Goal: Task Accomplishment & Management: Use online tool/utility

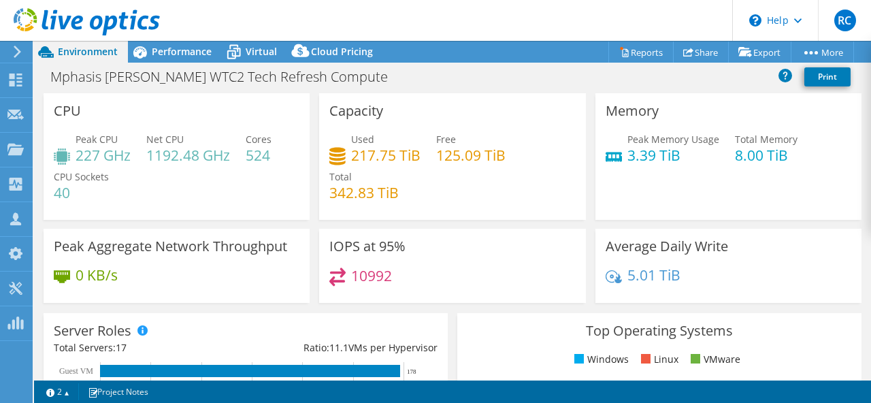
select select "[GEOGRAPHIC_DATA]"
select select "INR"
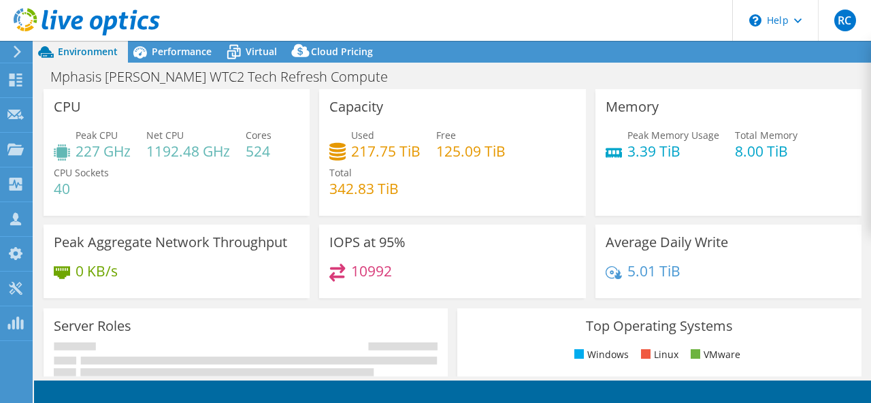
select select "[GEOGRAPHIC_DATA]"
select select "INR"
